Goal: Information Seeking & Learning: Compare options

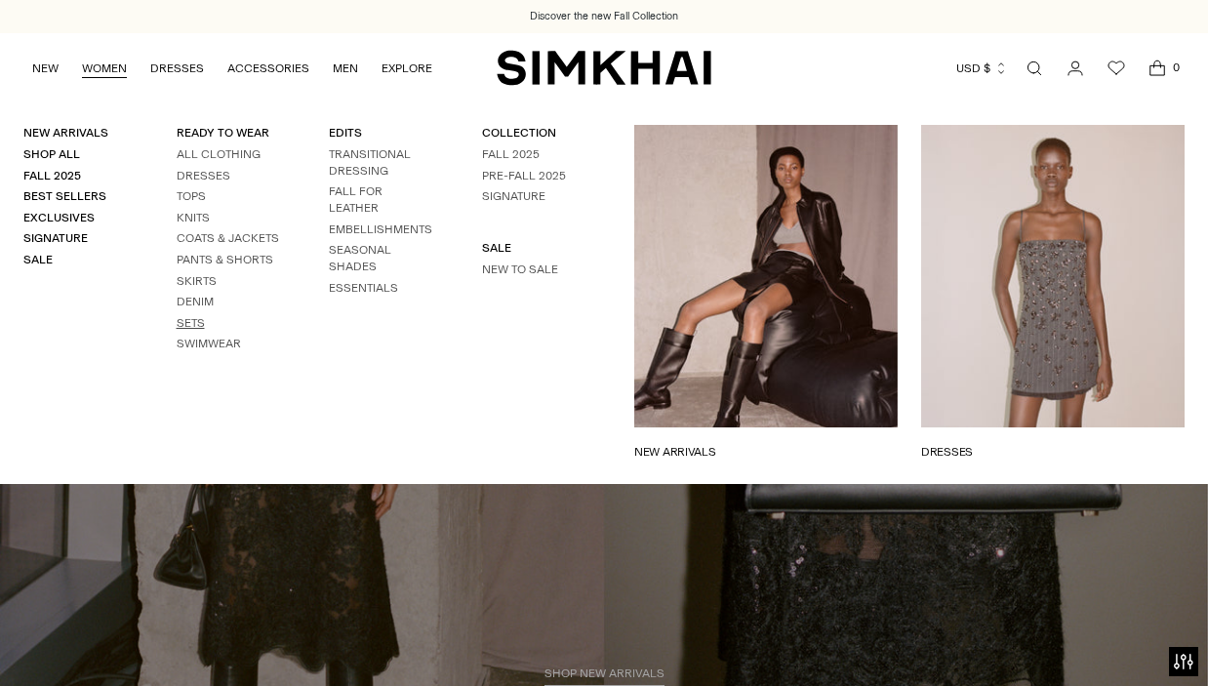
click at [191, 322] on link "Sets" at bounding box center [191, 323] width 28 height 14
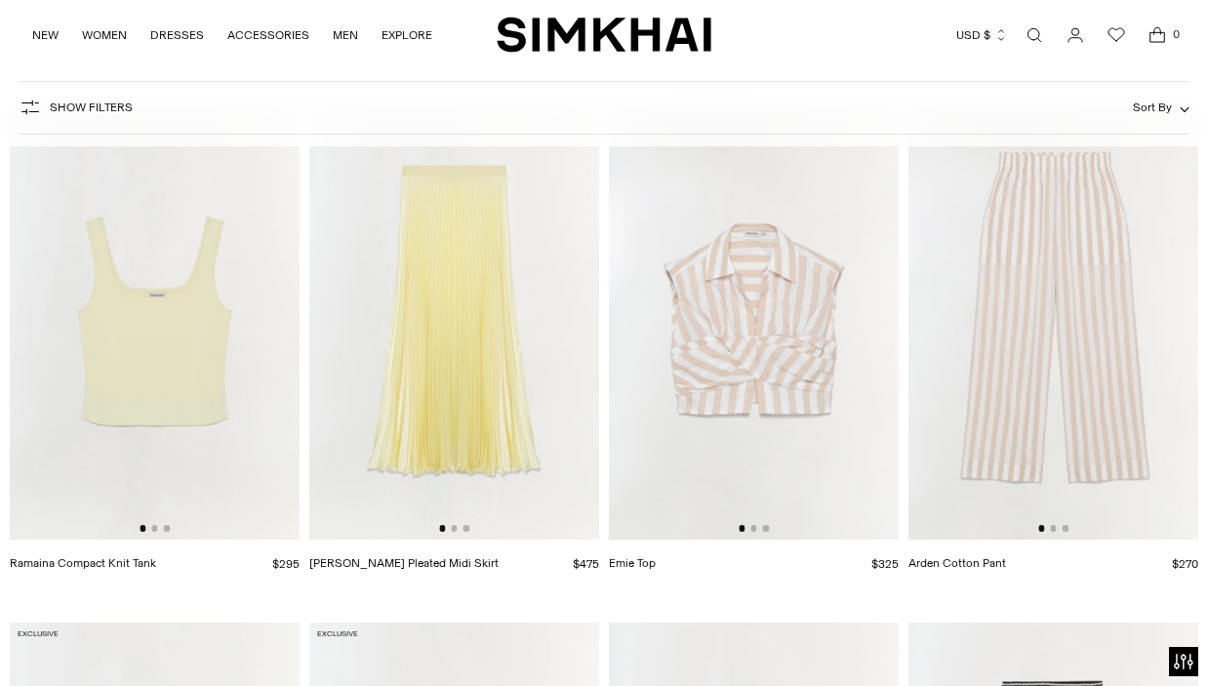
scroll to position [7074, 0]
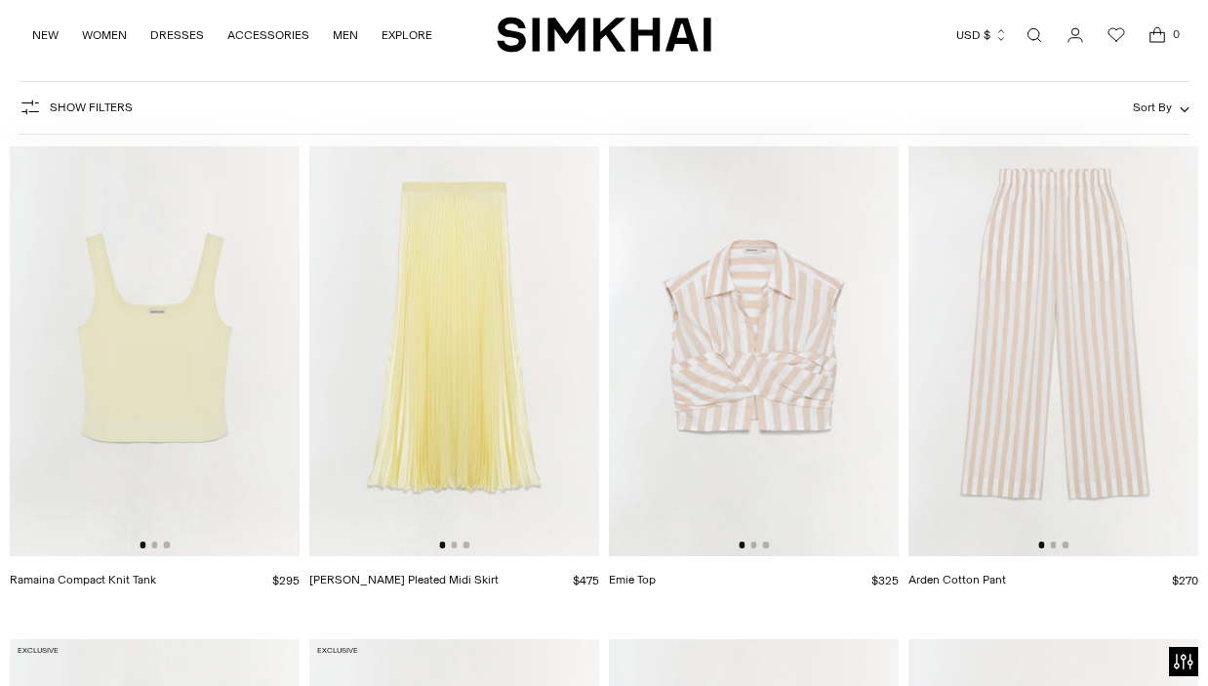
click at [488, 386] on img at bounding box center [454, 338] width 290 height 435
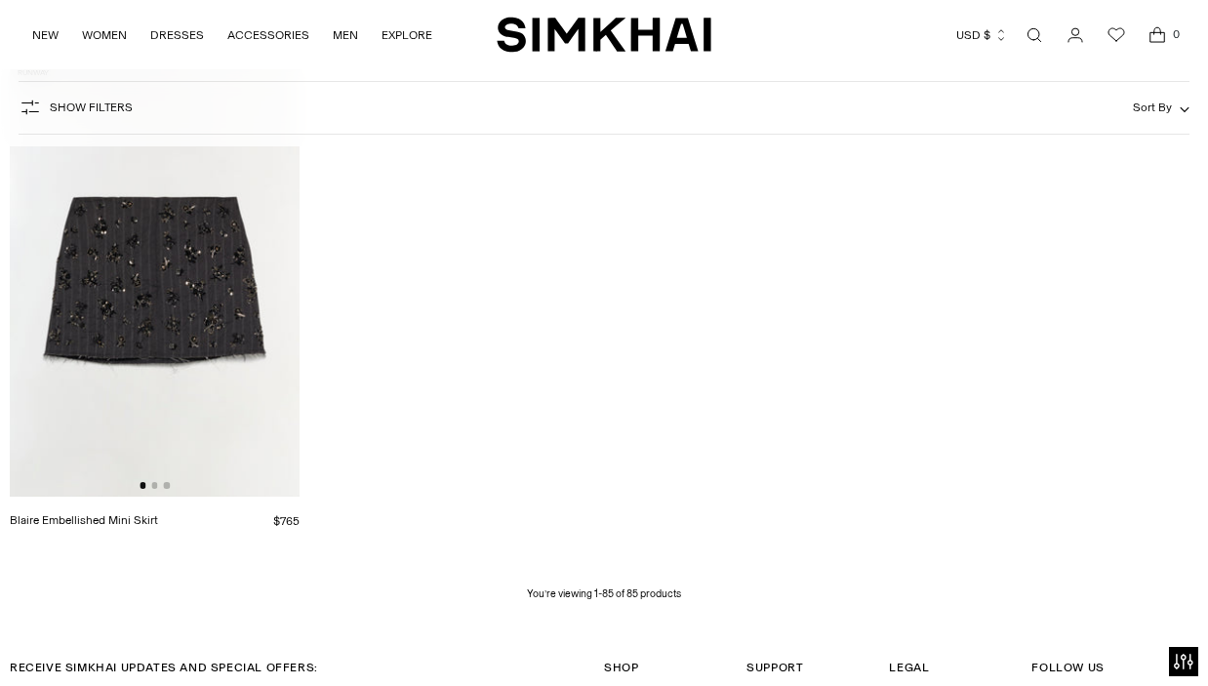
scroll to position [11620, 0]
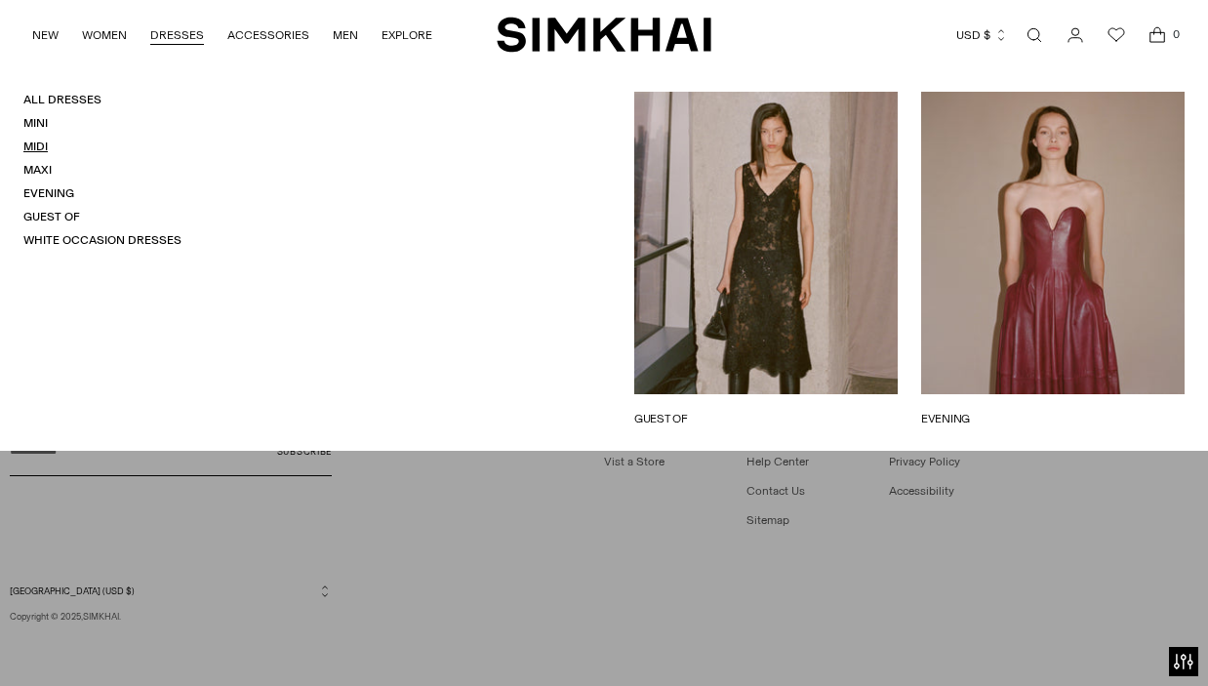
click at [38, 149] on link "Midi" at bounding box center [35, 147] width 24 height 14
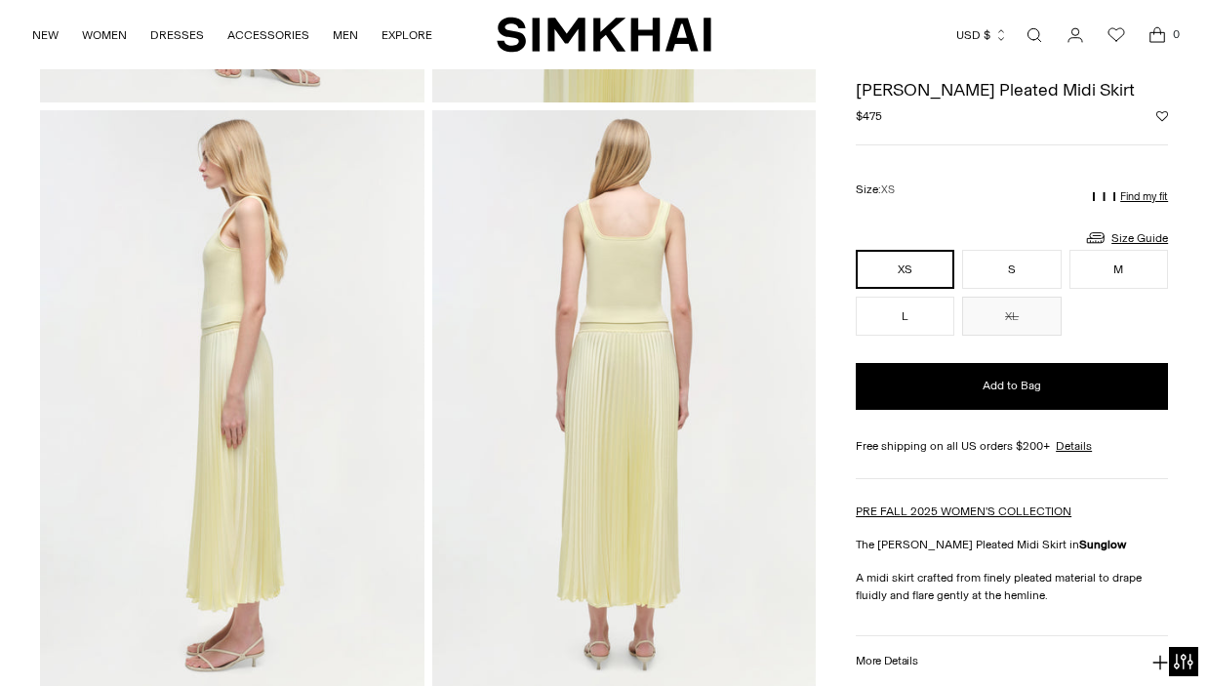
scroll to position [520, 0]
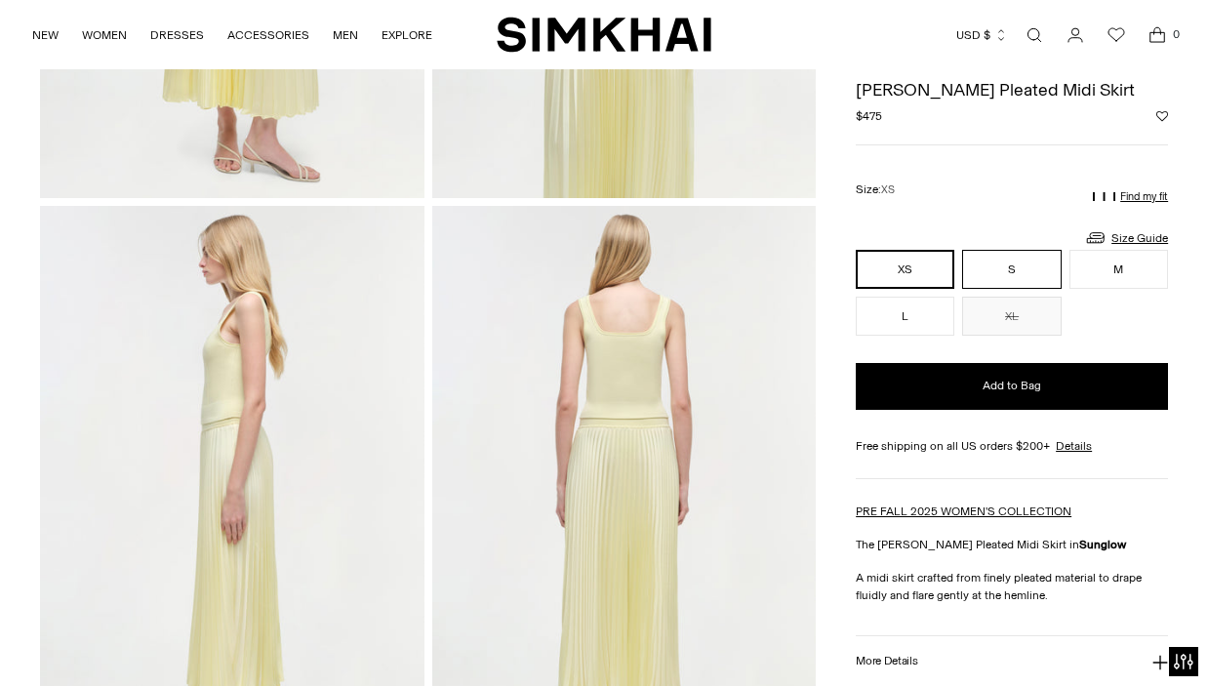
click at [991, 266] on button "S" at bounding box center [1011, 269] width 99 height 39
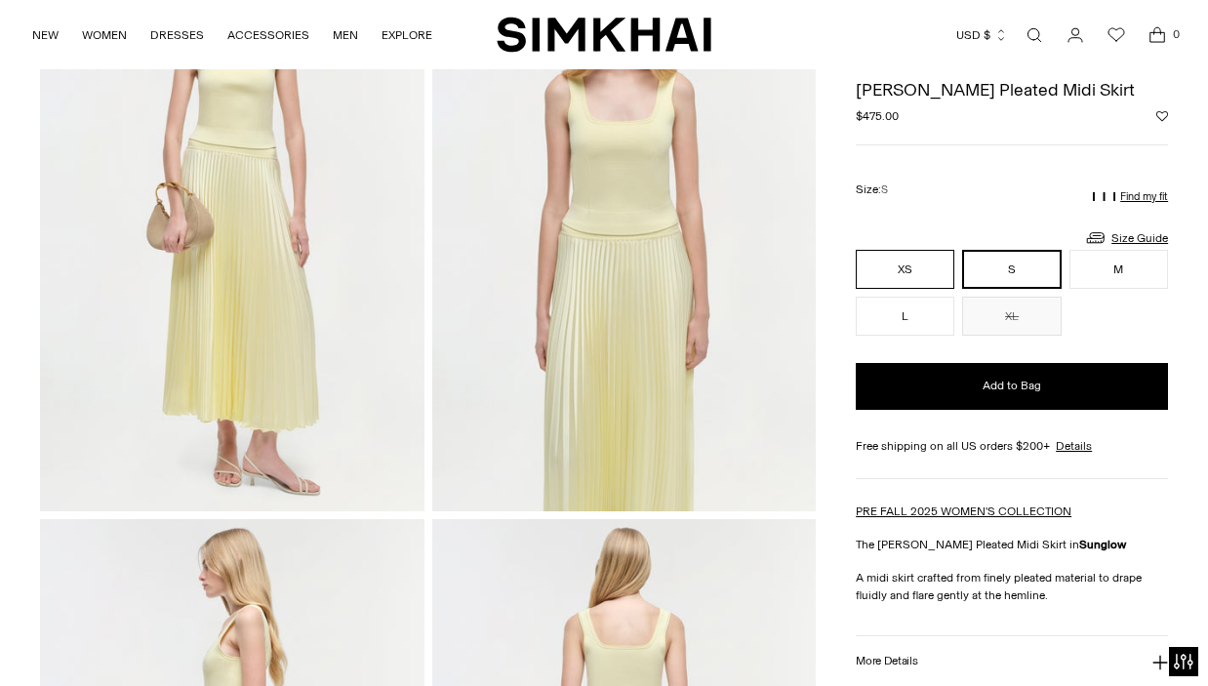
scroll to position [157, 0]
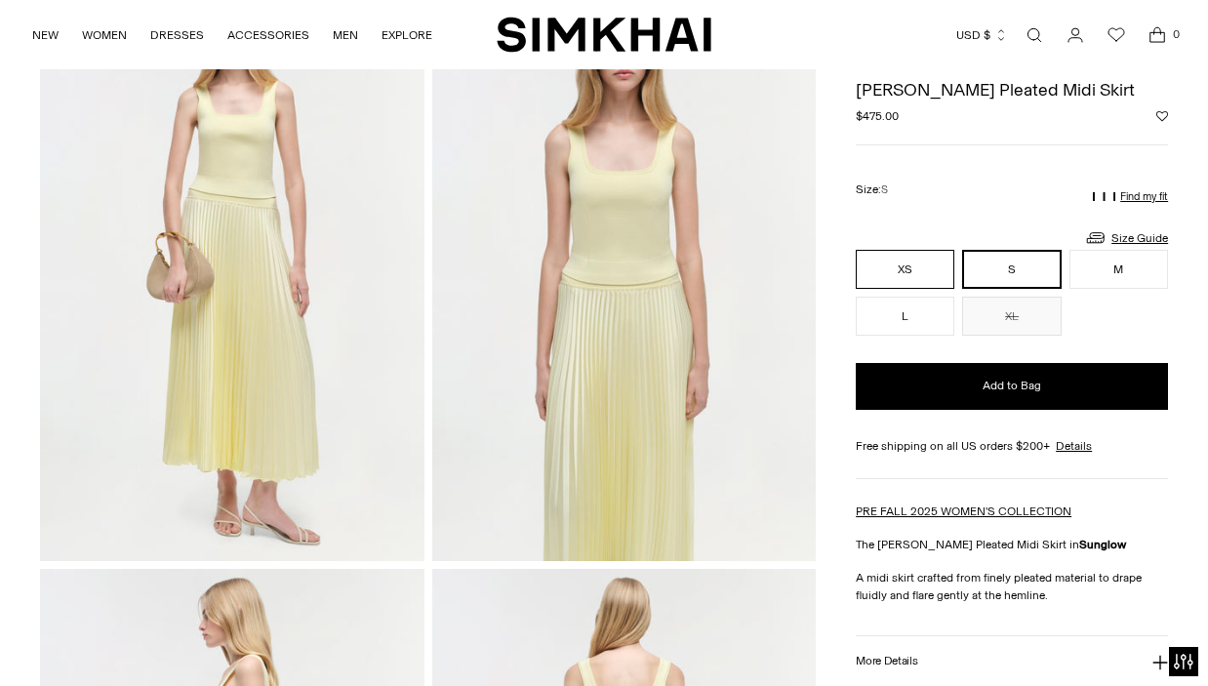
click at [922, 270] on button "XS" at bounding box center [905, 269] width 99 height 39
click at [1014, 239] on div "Size Guide Size Guide Women Numeric US Size Alpha Bust Waist Hips 00 XS 31 24 3…" at bounding box center [1012, 234] width 312 height 32
click at [1000, 260] on button "S" at bounding box center [1011, 269] width 99 height 39
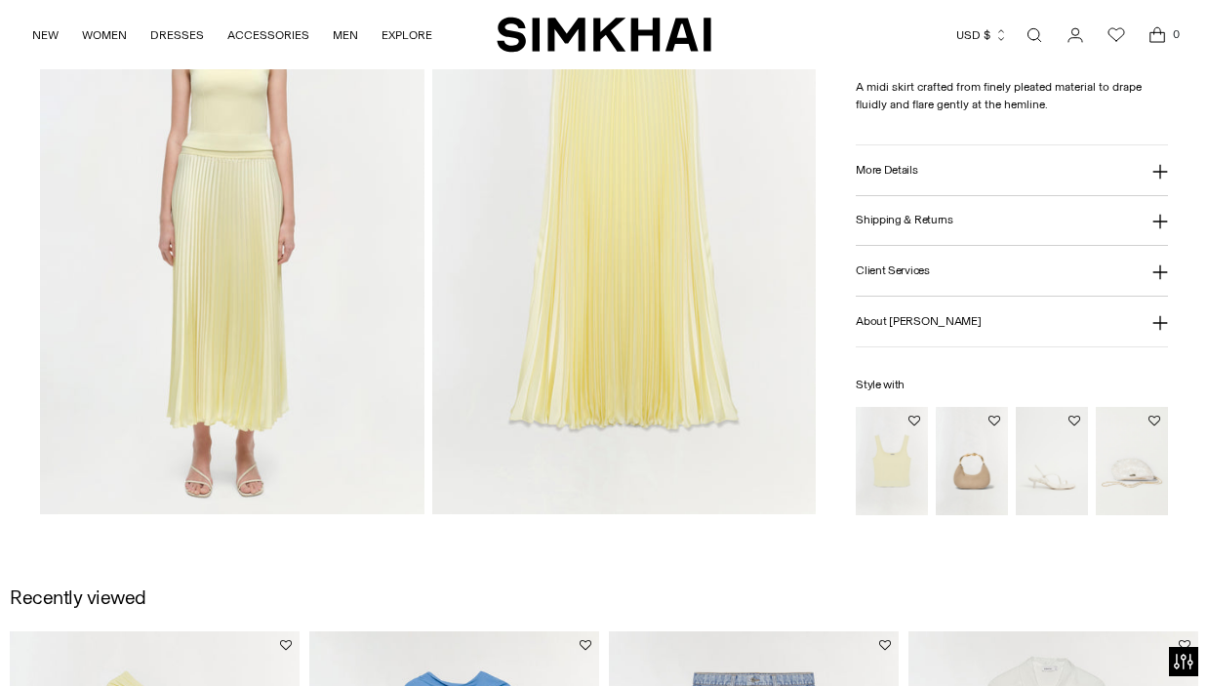
scroll to position [1471, 0]
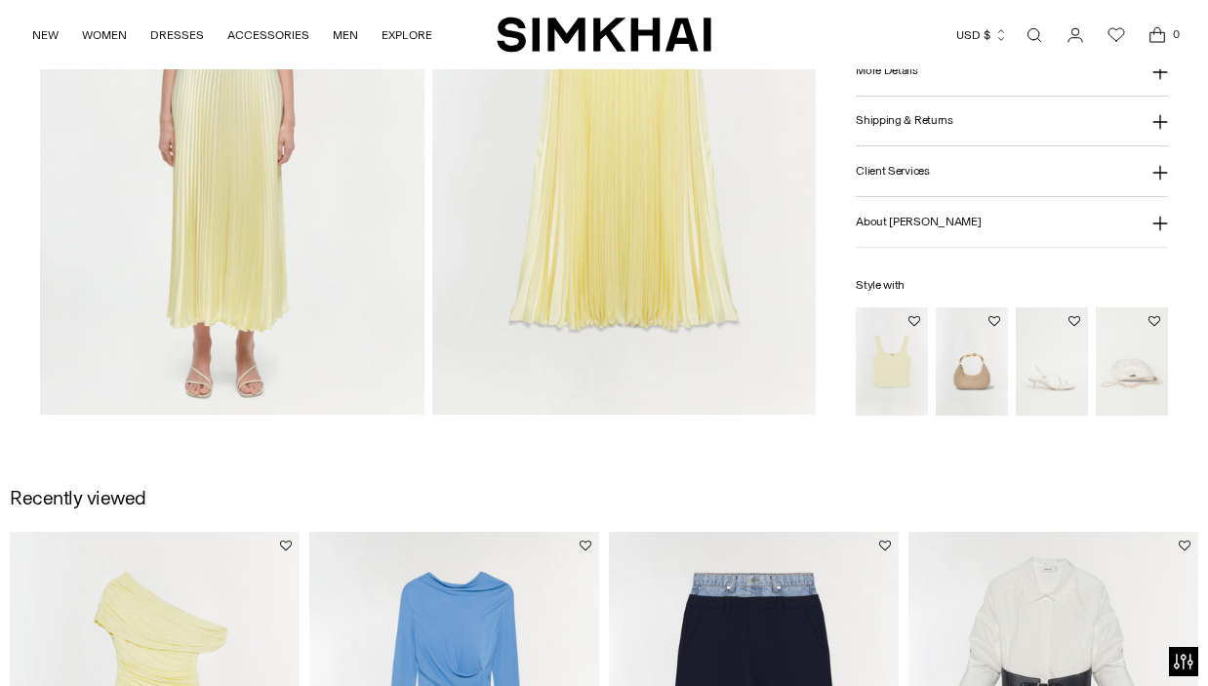
click at [0, 0] on img "Ramaina Compact Knit Tank" at bounding box center [0, 0] width 0 height 0
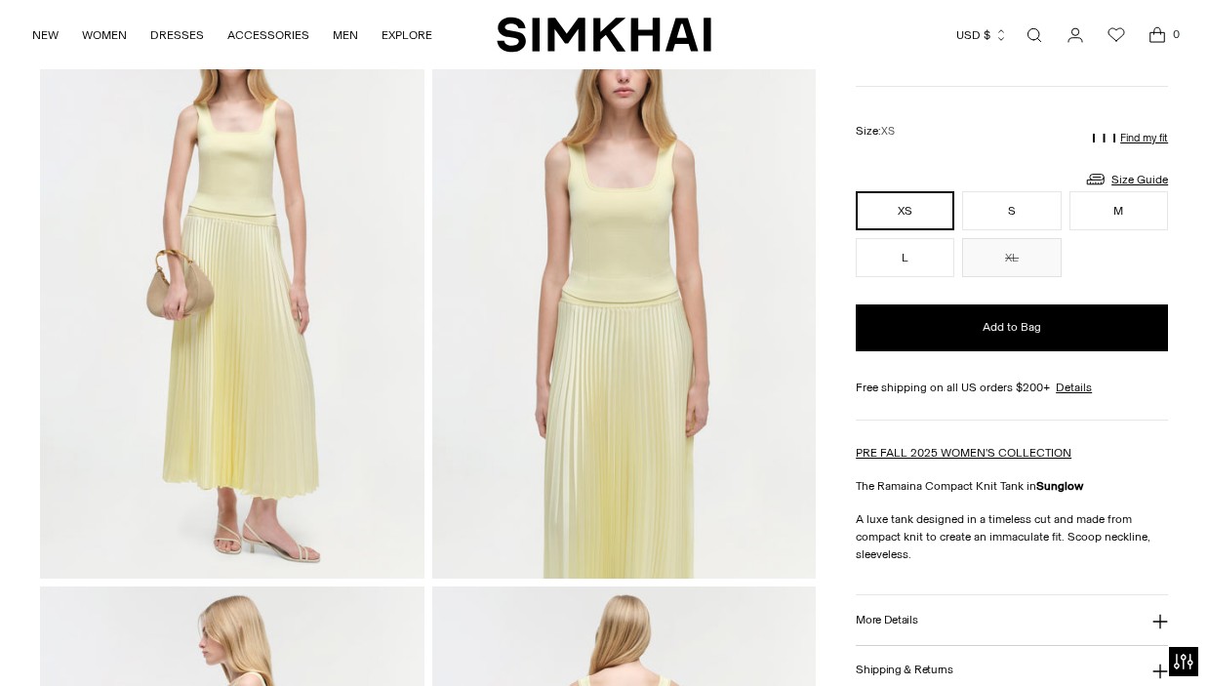
scroll to position [140, 0]
